Goal: Book appointment/travel/reservation

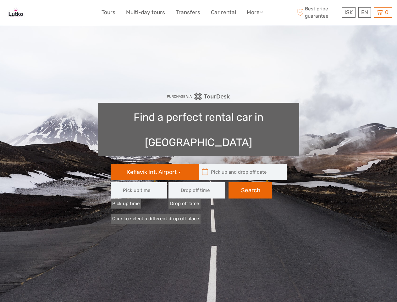
type input "08:00"
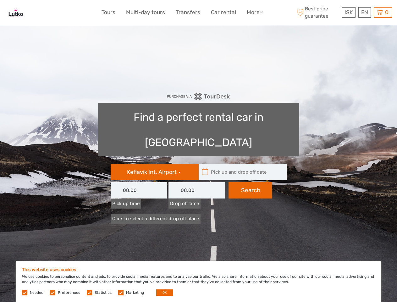
click at [254, 12] on link "More" at bounding box center [255, 12] width 16 height 9
click at [262, 12] on icon at bounding box center [261, 11] width 3 height 5
click at [348, 12] on span "ISK" at bounding box center [348, 12] width 8 height 6
click at [364, 12] on div "EN English Español Deutsch" at bounding box center [364, 12] width 13 height 10
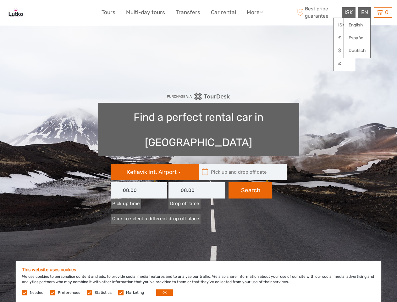
click at [383, 12] on div "0 Items Total 0 ISK Checkout The shopping cart is empty." at bounding box center [383, 12] width 19 height 10
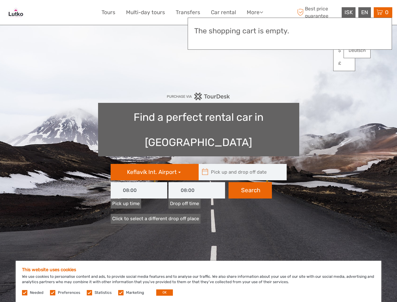
click at [205, 167] on icon at bounding box center [205, 172] width 7 height 10
click at [241, 164] on input "text" at bounding box center [241, 172] width 85 height 16
type input "[DATE]"
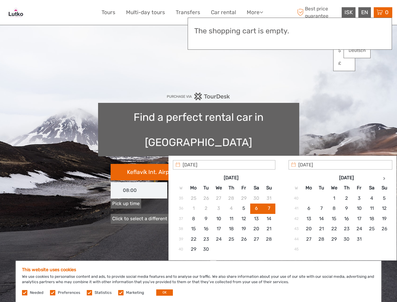
click at [250, 165] on input "[DATE]" at bounding box center [224, 164] width 102 height 9
type input "[DATE] - [DATE]"
click at [162, 292] on button "OK" at bounding box center [164, 292] width 17 height 6
